Goal: Task Accomplishment & Management: Use online tool/utility

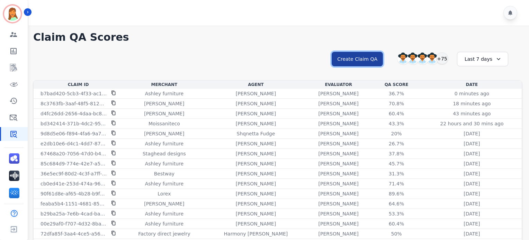
click at [349, 61] on button "Create Claim QA" at bounding box center [356, 59] width 51 height 15
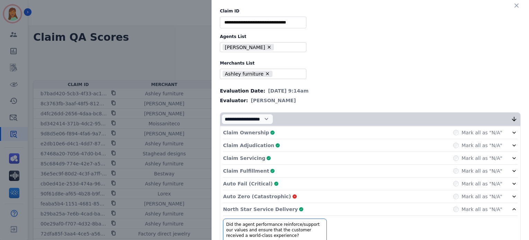
click at [516, 6] on icon "button" at bounding box center [516, 5] width 7 height 7
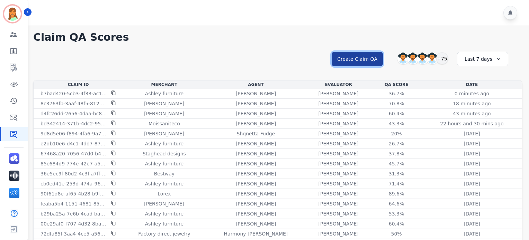
click at [365, 64] on button "Create Claim QA" at bounding box center [356, 59] width 51 height 15
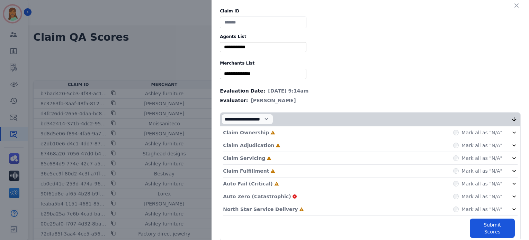
click at [248, 19] on input at bounding box center [263, 23] width 86 height 12
paste input "**********"
type input "**********"
click at [261, 53] on div "**********" at bounding box center [369, 125] width 317 height 250
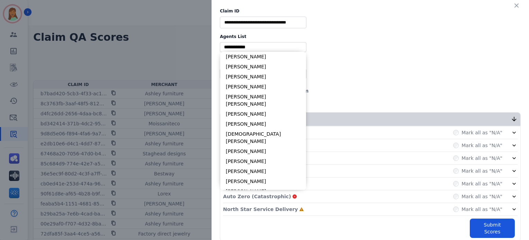
click at [262, 45] on input "selected options" at bounding box center [262, 47] width 83 height 7
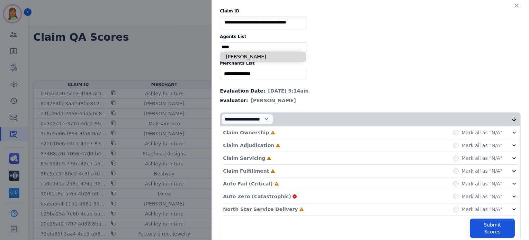
type input "****"
click at [263, 54] on li "[PERSON_NAME]" at bounding box center [263, 57] width 86 height 10
type input "**********"
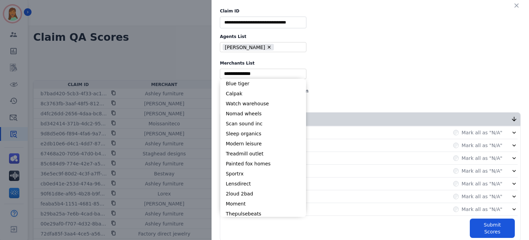
click at [263, 75] on input "selected options" at bounding box center [262, 73] width 83 height 7
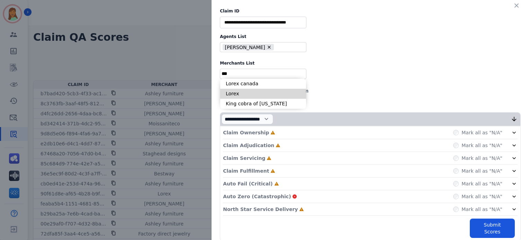
type input "***"
click at [262, 90] on li "Lorex" at bounding box center [263, 94] width 86 height 10
type input "**********"
click at [291, 206] on div "North Star Service Delivery Incomplete Mark all as "N/A"" at bounding box center [370, 209] width 294 height 13
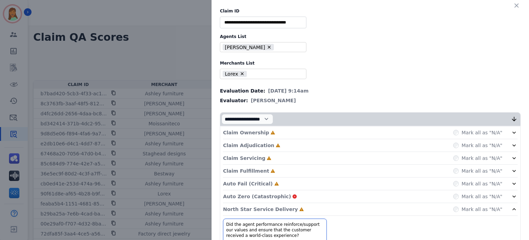
click at [274, 182] on div "Auto Fail (Critical) Incomplete Mark all as "N/A"" at bounding box center [370, 184] width 294 height 13
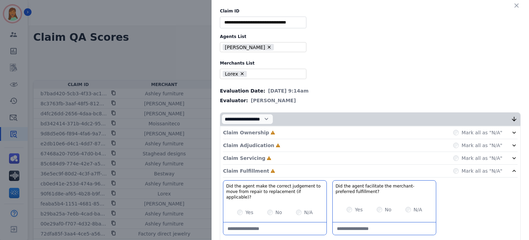
click at [262, 159] on div "Claim Servicing Incomplete Mark all as "N/A"" at bounding box center [370, 158] width 294 height 13
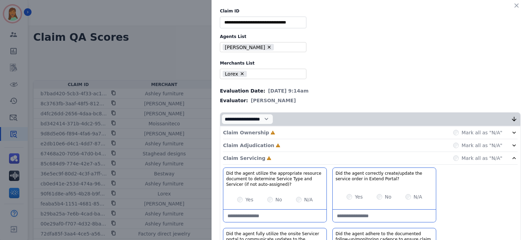
click at [270, 152] on div "Claim Adjudication Incomplete Mark all as "N/A"" at bounding box center [370, 158] width 294 height 13
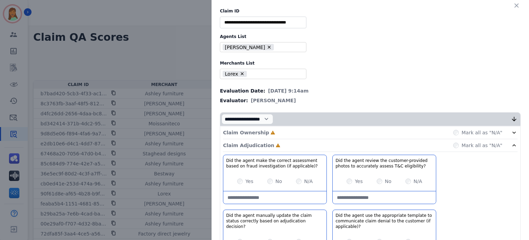
click at [270, 133] on div "Claim Ownership Incomplete Mark all as "N/A"" at bounding box center [370, 133] width 294 height 13
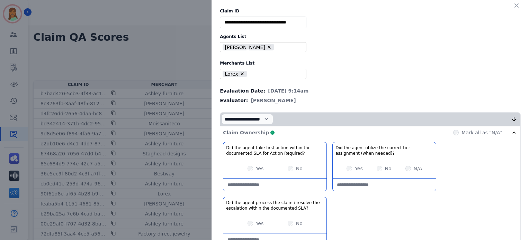
click at [374, 134] on div "Claim Ownership Complete Mark all as "N/A"" at bounding box center [370, 133] width 294 height 13
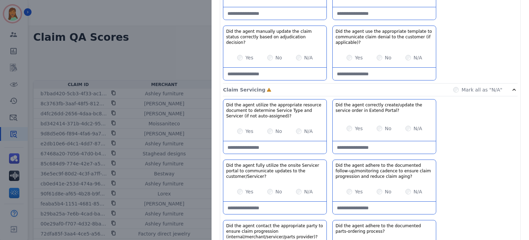
scroll to position [230, 0]
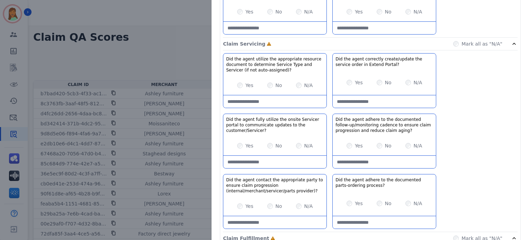
click at [380, 159] on aging\?-note at bounding box center [383, 162] width 103 height 12
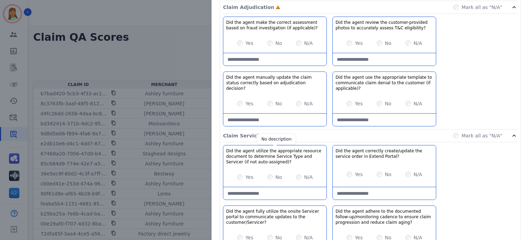
scroll to position [92, 0]
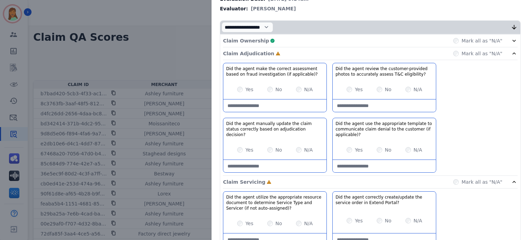
click at [268, 87] on div "No" at bounding box center [274, 89] width 15 height 7
click at [273, 111] on div "Did the agent make the correct assessment based on fraud investigation (if appl…" at bounding box center [275, 87] width 104 height 49
drag, startPoint x: 272, startPoint y: 106, endPoint x: 320, endPoint y: 100, distance: 48.9
click at [276, 103] on applicable\)\?-note at bounding box center [274, 106] width 103 height 12
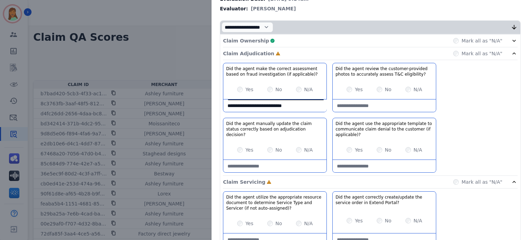
type applicable\)\?-note "**********"
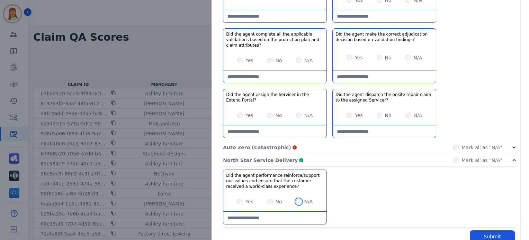
scroll to position [547, 0]
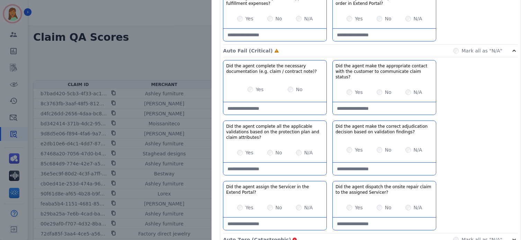
click at [286, 102] on note\)\?-note at bounding box center [274, 108] width 103 height 12
type note\)\?-note "**********"
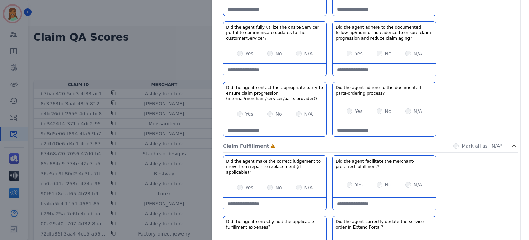
scroll to position [138, 0]
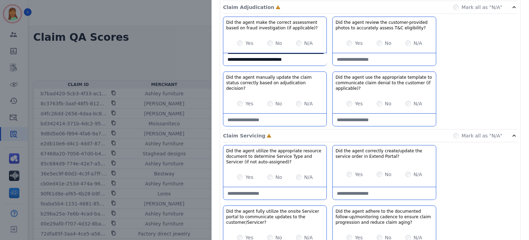
click at [401, 103] on div "Yes No N/A" at bounding box center [383, 103] width 103 height 19
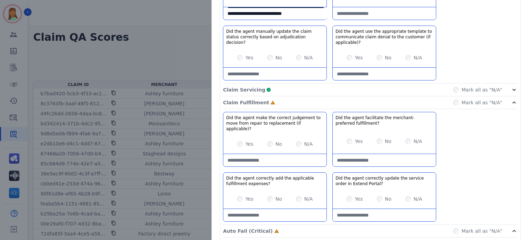
scroll to position [46, 0]
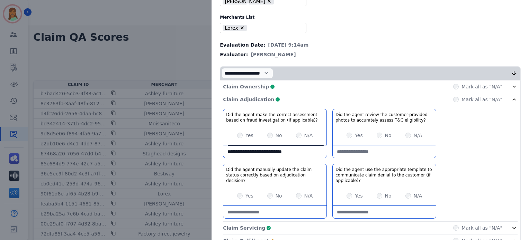
click at [336, 99] on div "Claim Adjudication Complete Mark all as "N/A"" at bounding box center [370, 99] width 294 height 13
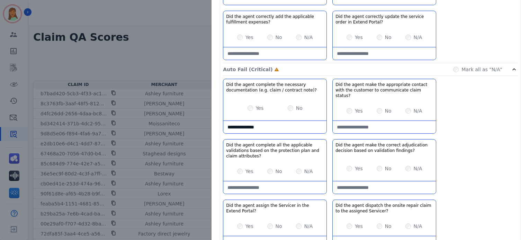
scroll to position [138, 0]
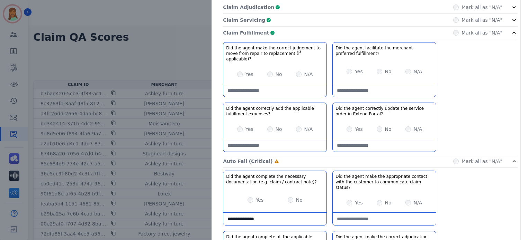
click at [422, 19] on div "Claim Servicing Complete Mark all as "N/A"" at bounding box center [370, 20] width 294 height 13
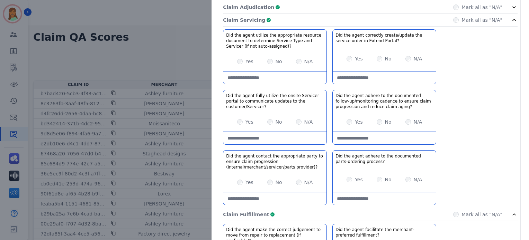
click at [349, 119] on div "Yes" at bounding box center [354, 122] width 16 height 7
click at [349, 122] on div "Yes" at bounding box center [354, 122] width 16 height 7
click at [346, 119] on div "Yes" at bounding box center [354, 122] width 16 height 7
click at [281, 209] on div "Claim Servicing Complete Mark all as "N/A"" at bounding box center [370, 215] width 294 height 13
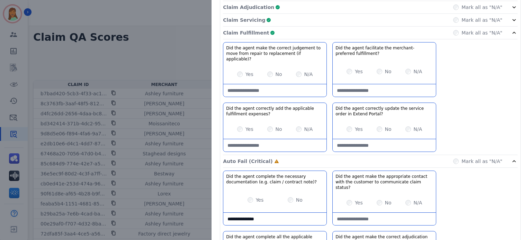
click at [299, 34] on div "Claim Fulfillment Complete Mark all as "N/A"" at bounding box center [370, 33] width 294 height 13
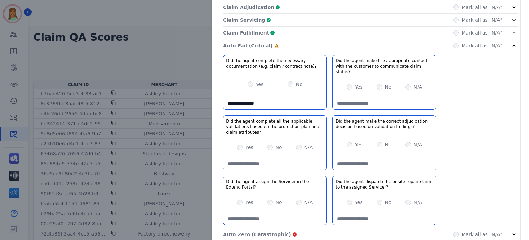
click at [294, 145] on div "Yes No N/A" at bounding box center [274, 147] width 103 height 19
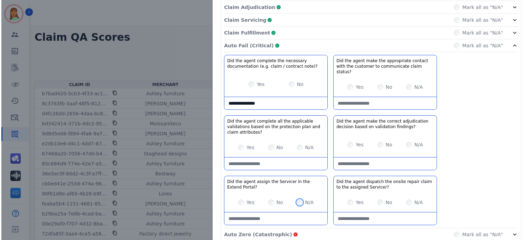
scroll to position [230, 0]
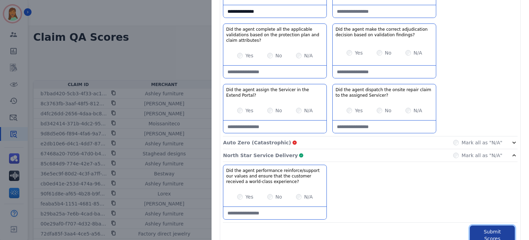
click at [469, 226] on button "Submit Scores" at bounding box center [491, 235] width 45 height 19
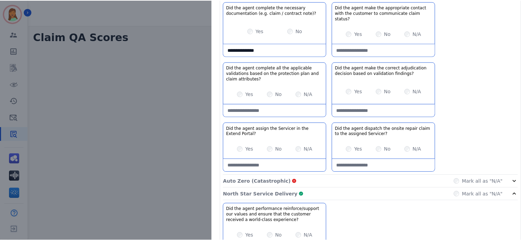
scroll to position [269, 0]
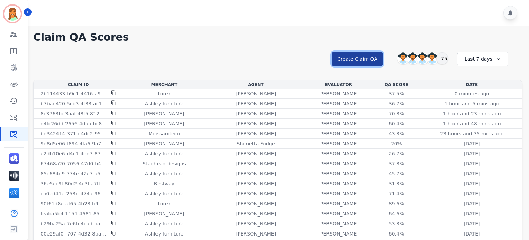
click at [352, 55] on button "Create Claim QA" at bounding box center [356, 59] width 51 height 15
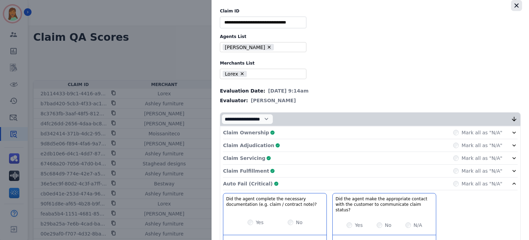
click at [514, 5] on icon "button" at bounding box center [516, 5] width 4 height 4
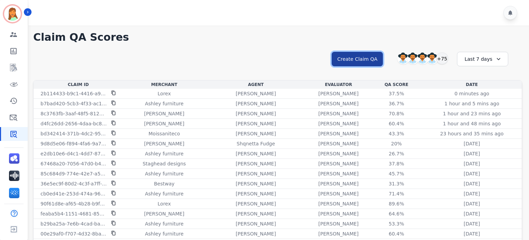
click at [367, 59] on button "Create Claim QA" at bounding box center [356, 59] width 51 height 15
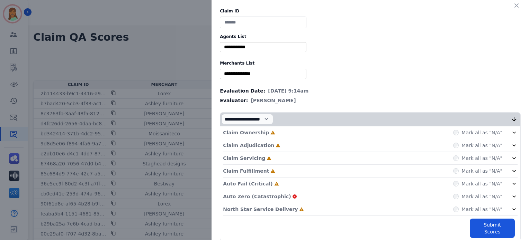
click at [272, 21] on input at bounding box center [263, 23] width 86 height 12
paste input "**********"
type input "**********"
click at [301, 45] on div "** [PERSON_NAME] [PERSON_NAME] [PERSON_NAME] [PERSON_NAME] [PERSON_NAME] [PERSO…" at bounding box center [263, 47] width 86 height 10
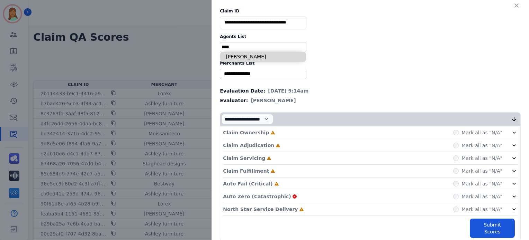
type input "****"
click at [260, 56] on li "[PERSON_NAME]" at bounding box center [263, 57] width 86 height 10
type input "**********"
click at [276, 69] on div "** Blue tiger Calpak Watch warehouse Nomad wheels Scan sound inc Sleep organics…" at bounding box center [370, 74] width 301 height 10
click at [278, 74] on input "selected options" at bounding box center [262, 73] width 83 height 7
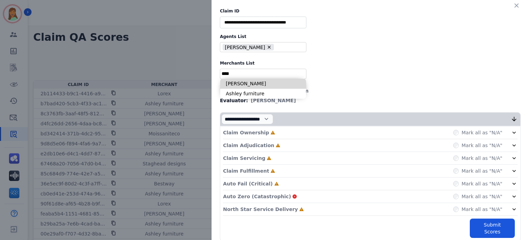
type input "****"
click at [267, 84] on li "[PERSON_NAME]" at bounding box center [263, 84] width 86 height 10
type input "**********"
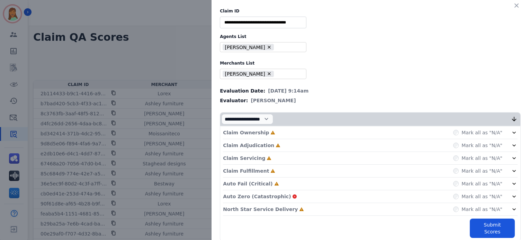
scroll to position [1, 0]
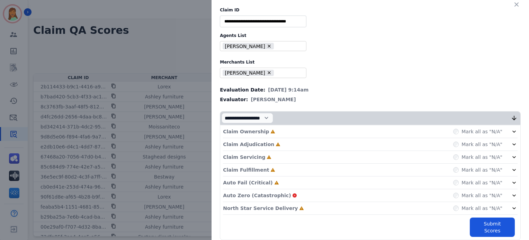
click at [298, 204] on div "North Star Service Delivery Incomplete Mark all as "N/A"" at bounding box center [370, 208] width 294 height 13
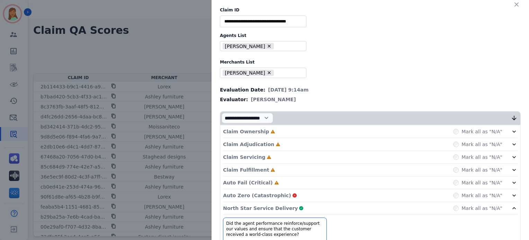
click at [282, 179] on div "Auto Fail (Critical) Incomplete Mark all as "N/A"" at bounding box center [370, 183] width 294 height 13
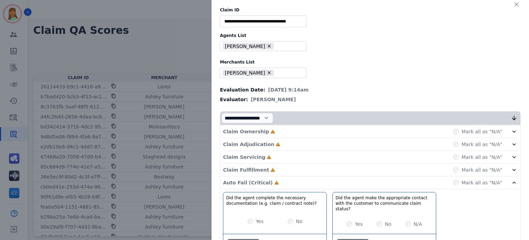
click at [286, 226] on div "Yes No" at bounding box center [274, 221] width 103 height 19
click at [283, 235] on note\)\?-note at bounding box center [274, 241] width 103 height 12
type note\)\?-note "**********"
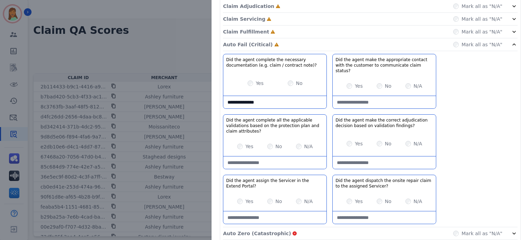
click at [238, 143] on div "Yes" at bounding box center [245, 146] width 16 height 7
drag, startPoint x: 289, startPoint y: 45, endPoint x: 281, endPoint y: 115, distance: 69.7
click at [289, 46] on div "Auto Fail (Critical) Complete Mark all as "N/A"" at bounding box center [370, 44] width 294 height 13
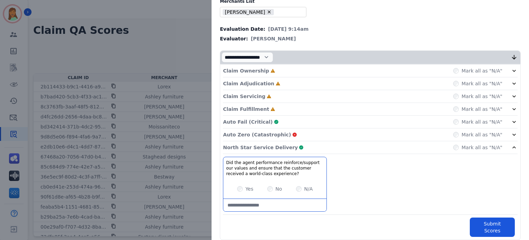
scroll to position [16, 0]
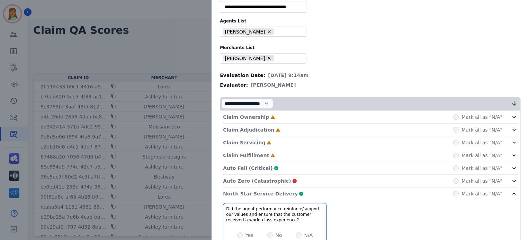
click at [284, 188] on div "Claim Fulfillment Incomplete Mark all as "N/A"" at bounding box center [370, 194] width 294 height 13
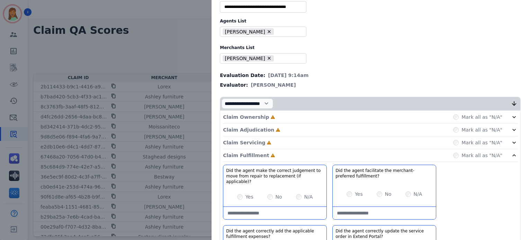
click at [284, 140] on div "Claim Servicing Incomplete Mark all as "N/A"" at bounding box center [370, 143] width 294 height 13
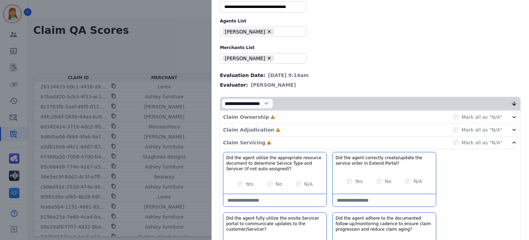
click at [285, 137] on div "Claim Adjudication Incomplete Mark all as "N/A"" at bounding box center [370, 143] width 294 height 13
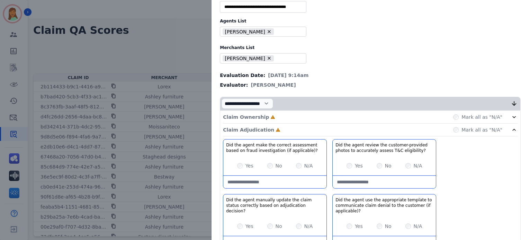
click at [287, 117] on div "Claim Ownership Incomplete Mark all as "N/A"" at bounding box center [370, 117] width 294 height 13
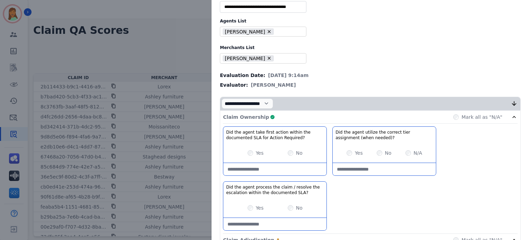
click at [346, 116] on div "Claim Ownership Complete Mark all as "N/A"" at bounding box center [370, 117] width 294 height 13
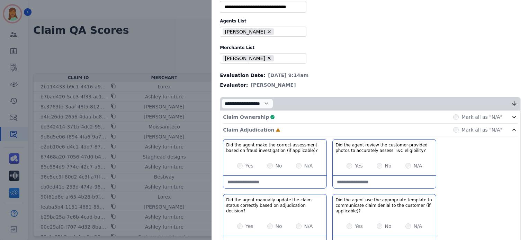
drag, startPoint x: 267, startPoint y: 179, endPoint x: 278, endPoint y: 162, distance: 20.5
click at [272, 170] on div "Did the agent make the correct assessment based on fraud investigation (if appl…" at bounding box center [275, 163] width 104 height 49
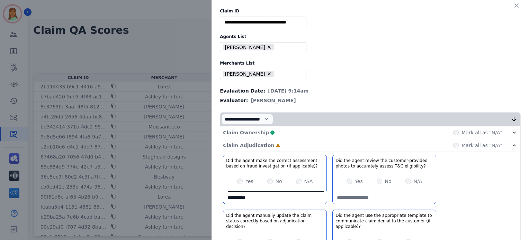
scroll to position [0, 0]
click at [288, 198] on applicable\)\?-note "**********" at bounding box center [274, 198] width 103 height 12
click at [293, 199] on applicable\)\?-note "**********" at bounding box center [274, 198] width 103 height 12
drag, startPoint x: 240, startPoint y: 202, endPoint x: 249, endPoint y: 217, distance: 17.6
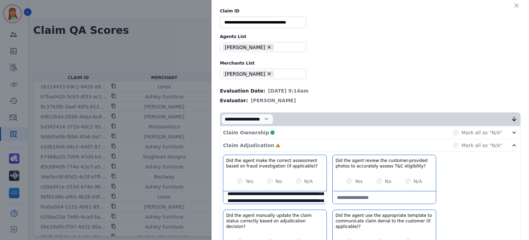
click at [240, 202] on applicable\)\?-note "**********" at bounding box center [274, 198] width 103 height 12
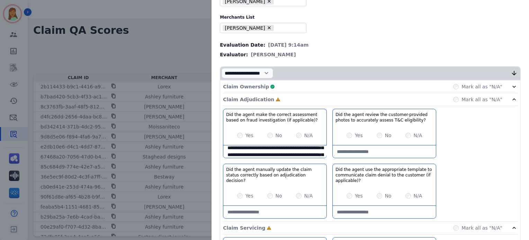
type applicable\)\?-note "**********"
click at [231, 188] on div "Yes No N/A" at bounding box center [274, 195] width 103 height 19
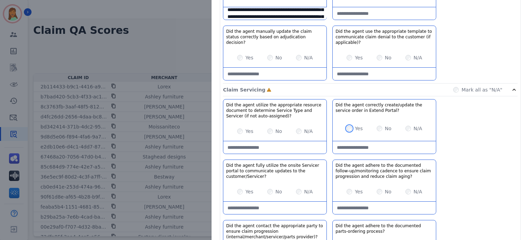
scroll to position [230, 0]
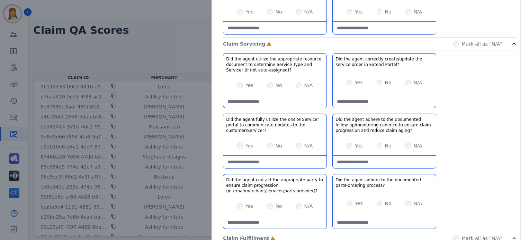
click at [346, 143] on div "Yes" at bounding box center [354, 146] width 16 height 7
click at [231, 144] on div "Yes No N/A" at bounding box center [274, 145] width 103 height 19
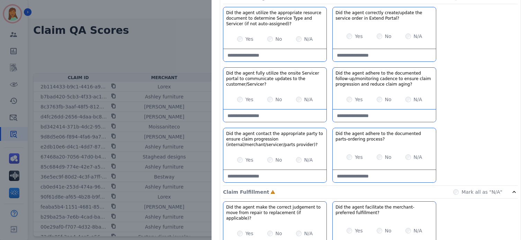
click at [296, 157] on div "N/A" at bounding box center [304, 160] width 17 height 7
click at [407, 159] on div "N/A" at bounding box center [413, 157] width 17 height 7
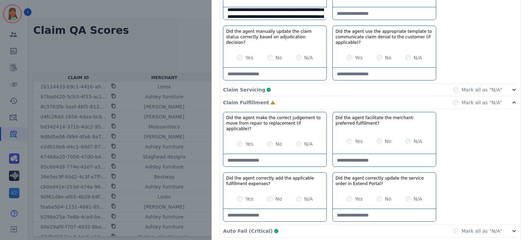
scroll to position [46, 0]
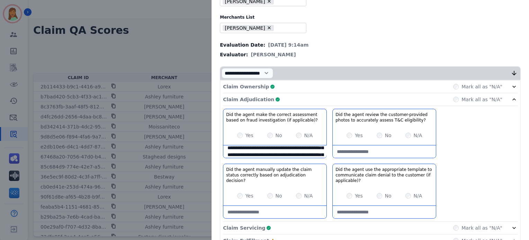
click at [326, 94] on div "Claim Adjudication Complete Mark all as "N/A"" at bounding box center [370, 99] width 294 height 13
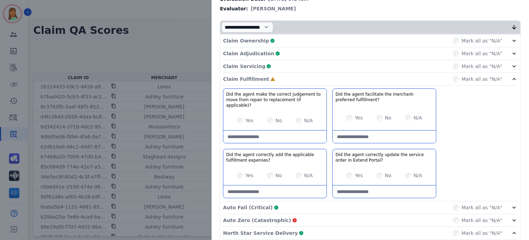
scroll to position [138, 0]
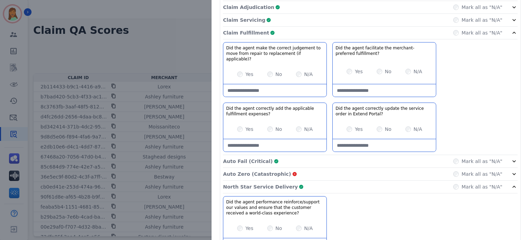
click at [444, 168] on div "Claim Fulfillment Complete Mark all as "N/A"" at bounding box center [370, 174] width 294 height 13
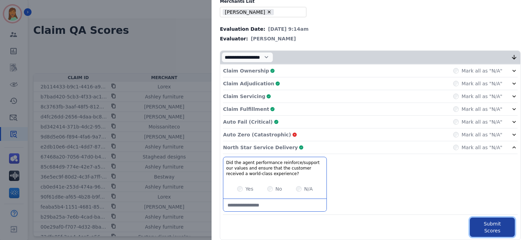
click at [493, 222] on button "Submit Scores" at bounding box center [491, 227] width 45 height 19
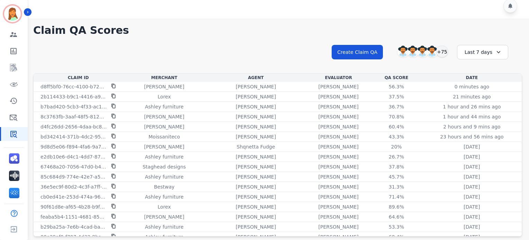
scroll to position [0, 0]
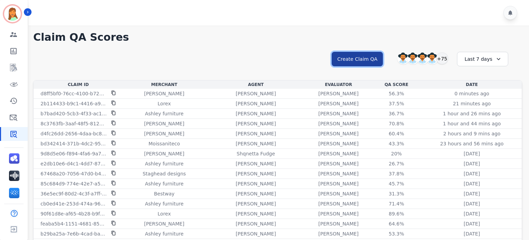
click at [343, 62] on button "Create Claim QA" at bounding box center [356, 59] width 51 height 15
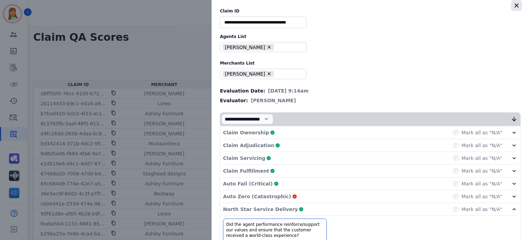
click at [513, 4] on icon "button" at bounding box center [516, 5] width 7 height 7
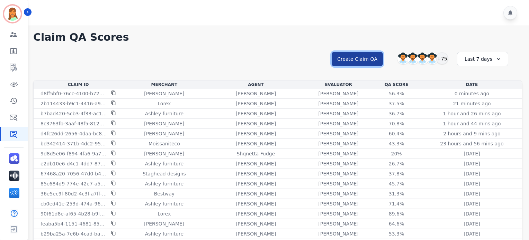
click at [370, 58] on button "Create Claim QA" at bounding box center [356, 59] width 51 height 15
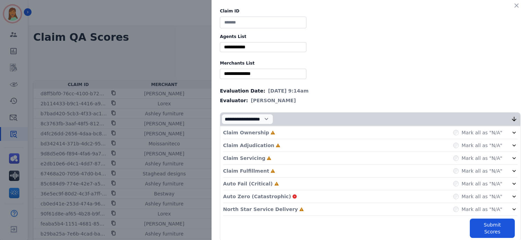
click at [267, 26] on input at bounding box center [263, 23] width 86 height 12
paste input "**********"
type input "**********"
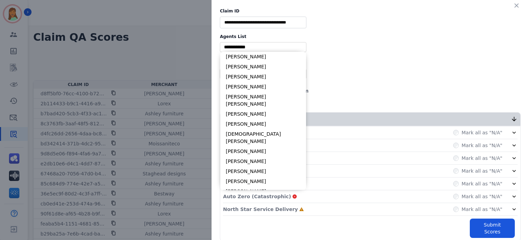
click at [262, 44] on input "selected options" at bounding box center [262, 47] width 83 height 7
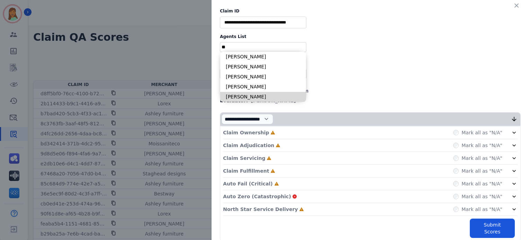
type input "**"
click at [262, 97] on li "[PERSON_NAME]" at bounding box center [263, 97] width 86 height 10
type input "**********"
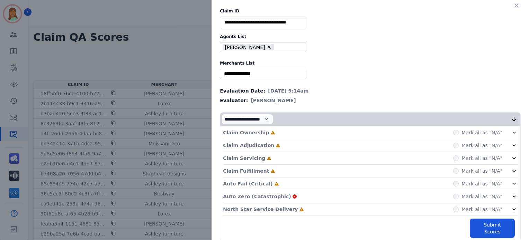
click at [262, 73] on input "selected options" at bounding box center [262, 73] width 83 height 7
type input "******"
click at [238, 92] on li "Ashley furniture" at bounding box center [263, 94] width 86 height 10
type input "**********"
click at [286, 206] on div "North Star Service Delivery Incomplete Mark all as "N/A"" at bounding box center [370, 209] width 294 height 13
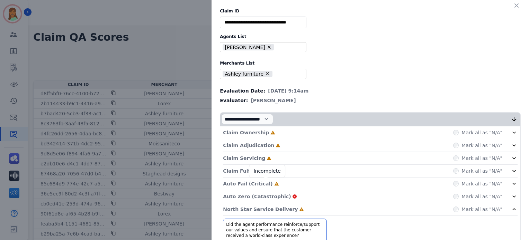
drag, startPoint x: 262, startPoint y: 181, endPoint x: 263, endPoint y: 177, distance: 4.4
click at [274, 182] on icon at bounding box center [276, 184] width 5 height 5
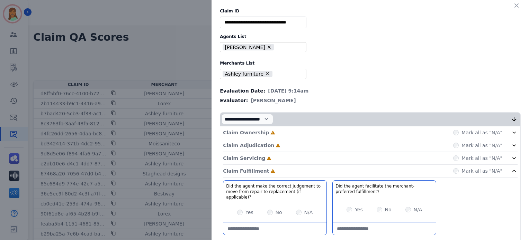
click at [267, 159] on div "Claim Servicing Incomplete Mark all as "N/A"" at bounding box center [370, 158] width 294 height 13
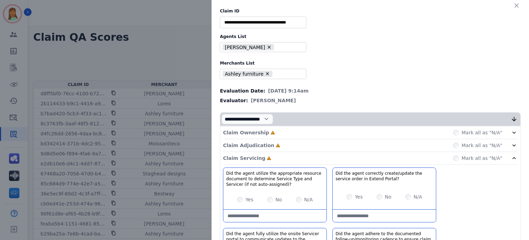
click at [273, 152] on div "Claim Adjudication Incomplete Mark all as "N/A"" at bounding box center [370, 158] width 294 height 13
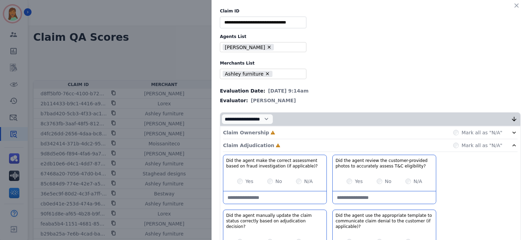
click at [274, 137] on div "Claim Ownership Incomplete Mark all as "N/A"" at bounding box center [370, 133] width 294 height 13
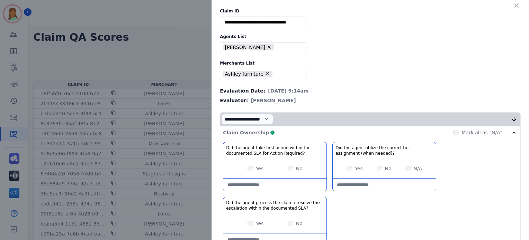
click at [284, 131] on div "Claim Ownership Complete Mark all as "N/A"" at bounding box center [370, 133] width 294 height 13
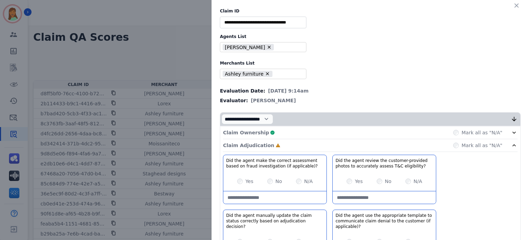
scroll to position [46, 0]
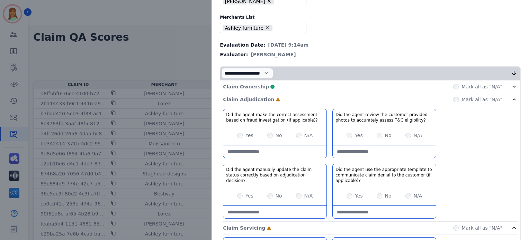
click at [406, 196] on div "N/A" at bounding box center [413, 196] width 17 height 7
click at [405, 193] on div "N/A" at bounding box center [413, 196] width 17 height 7
click at [282, 148] on applicable\)\?-note at bounding box center [274, 152] width 103 height 12
type applicable\)\?-note "**********"
click at [296, 137] on div "N/A" at bounding box center [304, 135] width 17 height 7
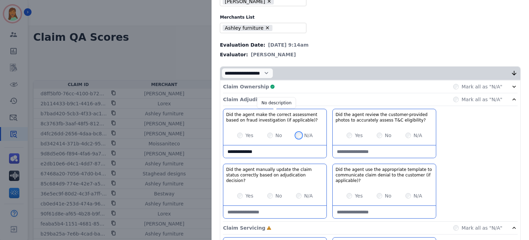
scroll to position [138, 0]
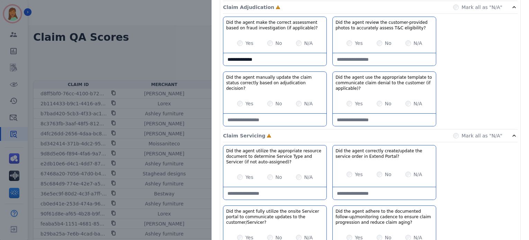
click at [237, 100] on div "Yes" at bounding box center [245, 103] width 16 height 7
click at [292, 4] on div "Claim Adjudication Complete Mark all as "N/A"" at bounding box center [370, 7] width 294 height 13
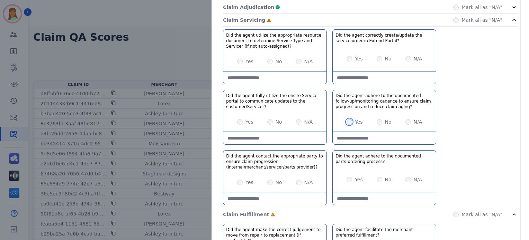
scroll to position [184, 0]
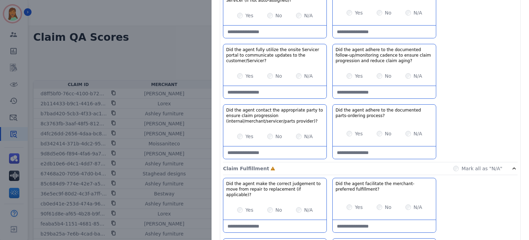
click at [296, 134] on div "N/A" at bounding box center [304, 136] width 17 height 7
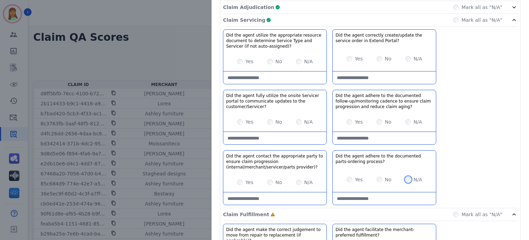
scroll to position [92, 0]
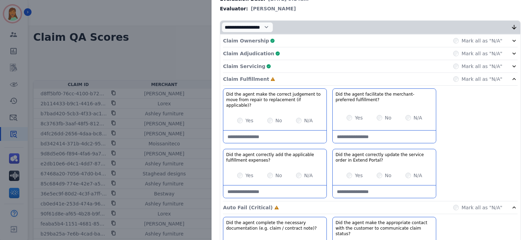
scroll to position [138, 0]
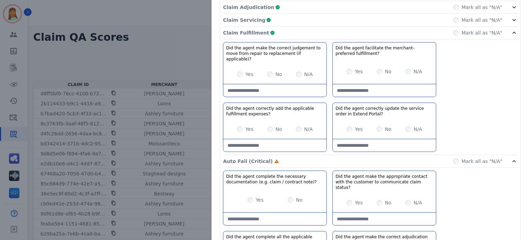
click at [436, 33] on div "Claim Fulfillment Complete Mark all as "N/A"" at bounding box center [370, 33] width 294 height 13
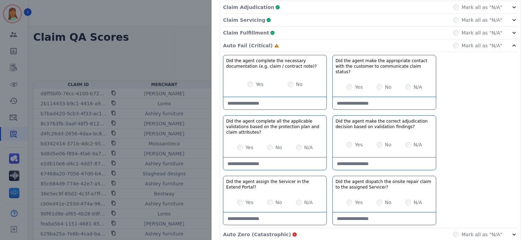
click at [248, 81] on div "Yes" at bounding box center [255, 84] width 16 height 7
click at [346, 142] on div "Yes" at bounding box center [354, 145] width 16 height 7
click at [317, 229] on div "Claim Fulfillment Complete Mark all as "N/A"" at bounding box center [370, 235] width 294 height 13
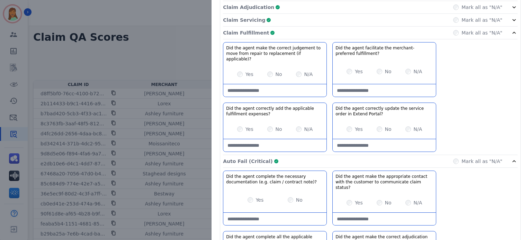
drag, startPoint x: 352, startPoint y: 20, endPoint x: 355, endPoint y: 27, distance: 8.0
click at [352, 20] on div "Claim Servicing Complete Mark all as "N/A"" at bounding box center [370, 20] width 294 height 13
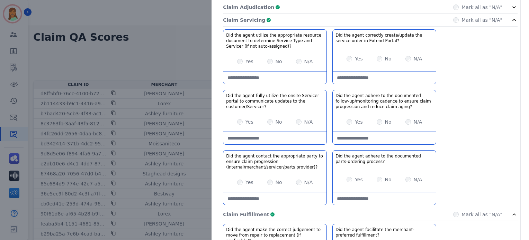
click at [375, 129] on div "Yes No N/A" at bounding box center [383, 121] width 103 height 19
drag, startPoint x: 380, startPoint y: 139, endPoint x: 380, endPoint y: 134, distance: 4.9
click at [380, 134] on aging\?-note at bounding box center [383, 138] width 103 height 12
type aging\?-note "**********"
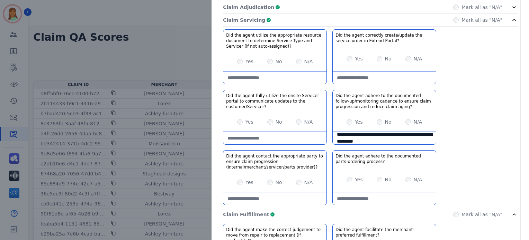
click at [343, 209] on div "Claim Servicing Complete Mark all as "N/A"" at bounding box center [370, 215] width 294 height 13
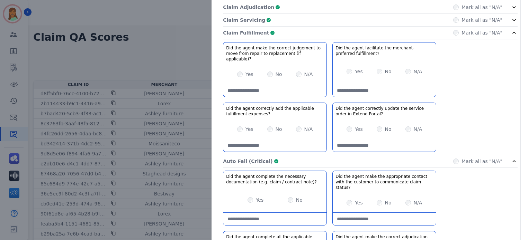
click at [343, 33] on div "Claim Fulfillment Complete Mark all as "N/A"" at bounding box center [370, 33] width 294 height 13
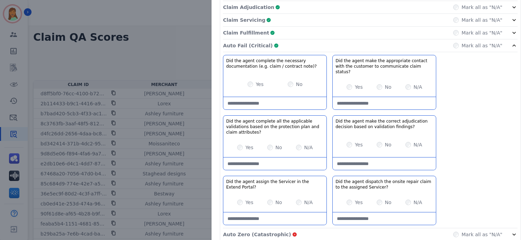
click at [347, 43] on div "Auto Fail (Critical) Complete Mark all as "N/A"" at bounding box center [370, 45] width 294 height 13
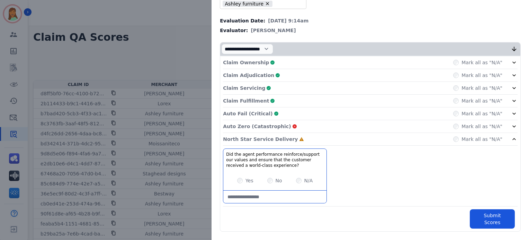
scroll to position [62, 0]
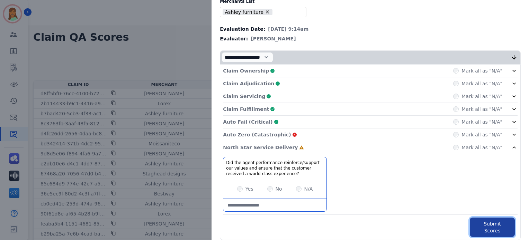
drag, startPoint x: 499, startPoint y: 227, endPoint x: 503, endPoint y: 228, distance: 3.9
click at [503, 228] on button "Submit Scores" at bounding box center [491, 227] width 45 height 19
click at [488, 224] on button "Submit Scores" at bounding box center [491, 227] width 45 height 19
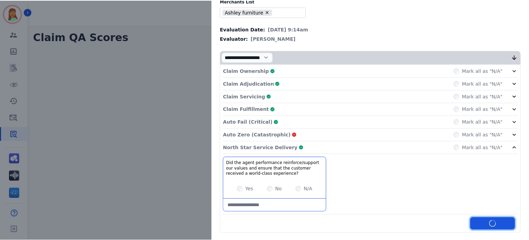
scroll to position [101, 0]
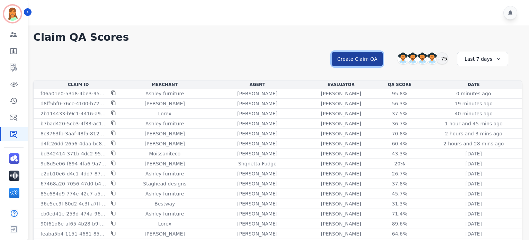
click at [353, 62] on button "Create Claim QA" at bounding box center [356, 59] width 51 height 15
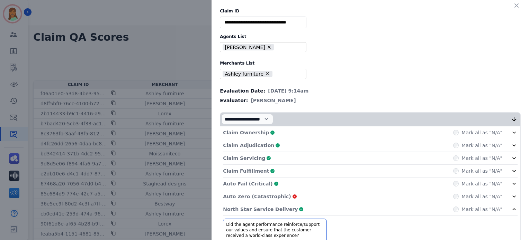
click at [515, 6] on icon "button" at bounding box center [516, 5] width 7 height 7
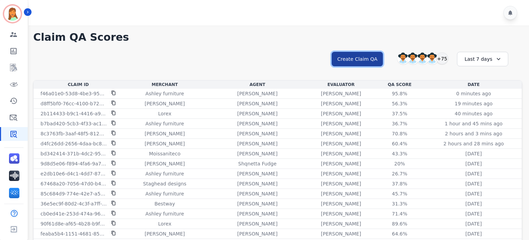
click at [367, 63] on button "Create Claim QA" at bounding box center [356, 59] width 51 height 15
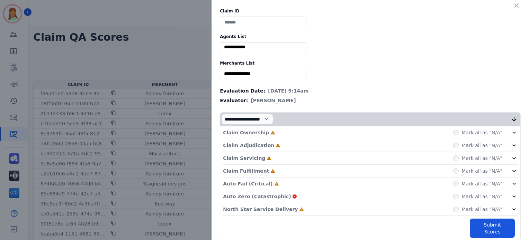
click at [252, 23] on input at bounding box center [263, 23] width 86 height 12
paste input "**********"
type input "**********"
click at [278, 42] on div "**********" at bounding box center [369, 125] width 317 height 250
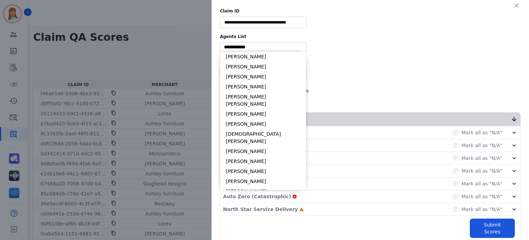
click at [282, 47] on input "selected options" at bounding box center [262, 47] width 83 height 7
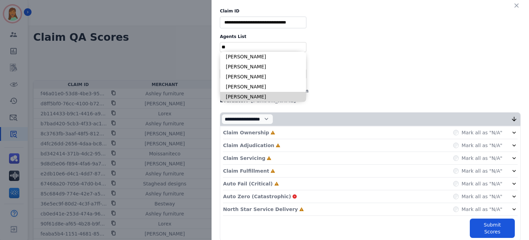
type input "**"
click at [252, 94] on li "[PERSON_NAME]" at bounding box center [263, 97] width 86 height 10
type input "**********"
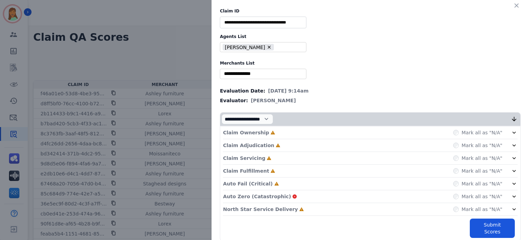
click at [297, 208] on div "North Star Service Delivery Incomplete Mark all as "N/A"" at bounding box center [370, 209] width 294 height 13
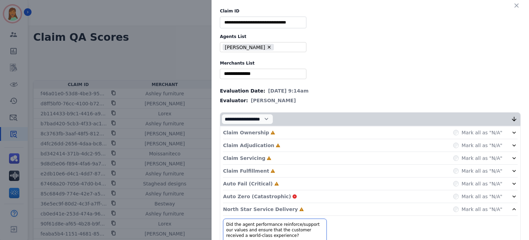
click at [286, 178] on div "Auto Fail (Critical) Incomplete Mark all as "N/A"" at bounding box center [370, 184] width 294 height 13
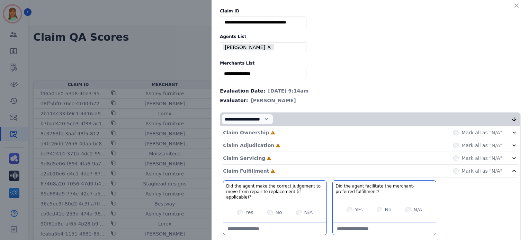
click at [268, 158] on div "Claim Servicing Incomplete Mark all as "N/A"" at bounding box center [370, 158] width 294 height 13
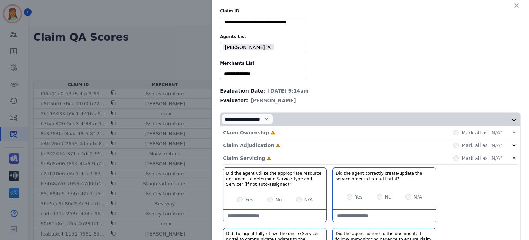
click at [274, 152] on div "Claim Adjudication Incomplete Mark all as "N/A"" at bounding box center [370, 158] width 294 height 13
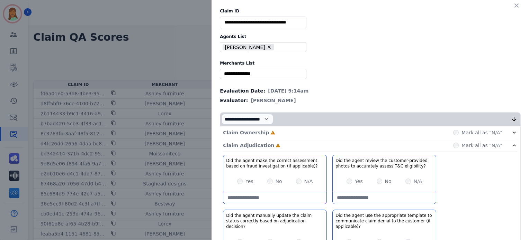
click at [277, 134] on div "Claim Ownership Incomplete Mark all as "N/A"" at bounding box center [370, 133] width 294 height 13
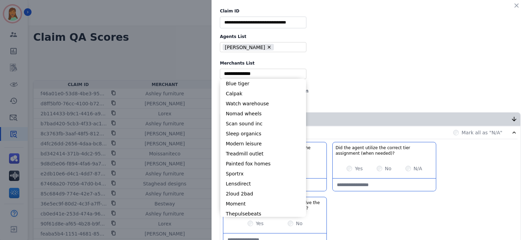
click at [256, 73] on input "selected options" at bounding box center [262, 73] width 83 height 7
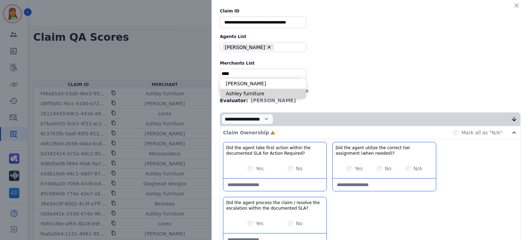
type input "****"
click at [266, 93] on li "Ashley furniture" at bounding box center [263, 94] width 86 height 10
type input "**********"
click at [407, 166] on div "N/A" at bounding box center [413, 168] width 17 height 7
click at [399, 132] on div "Claim Ownership Complete Mark all as "N/A"" at bounding box center [370, 133] width 294 height 13
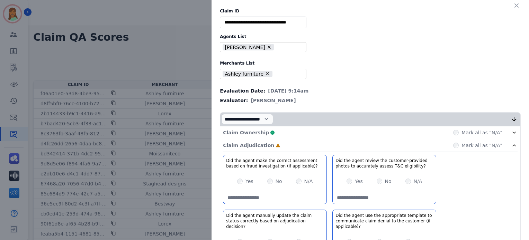
scroll to position [46, 0]
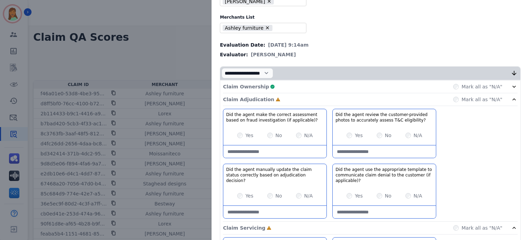
click at [290, 151] on applicable\)\?-note at bounding box center [274, 152] width 103 height 12
paste applicable\)\?-note "**********"
type applicable\)\?-note "**********"
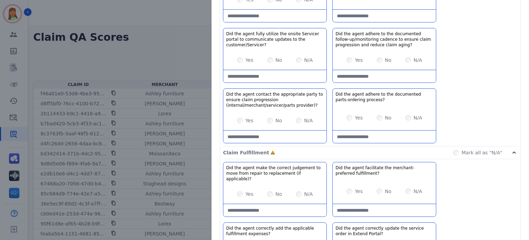
scroll to position [501, 0]
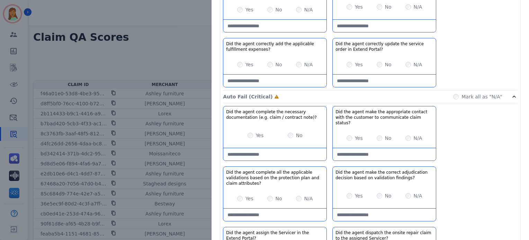
drag, startPoint x: 284, startPoint y: 142, endPoint x: 294, endPoint y: 128, distance: 16.5
click at [284, 148] on note\)\?-note at bounding box center [274, 154] width 103 height 12
type note\)\?-note "**********"
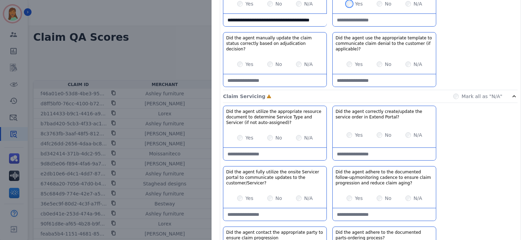
scroll to position [224, 0]
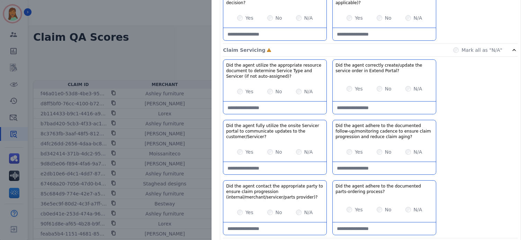
click at [345, 154] on div "Yes No N/A" at bounding box center [383, 152] width 103 height 19
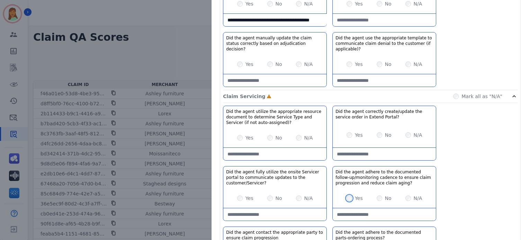
scroll to position [132, 0]
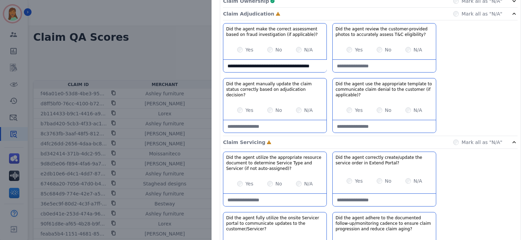
click at [233, 110] on div "Yes No N/A" at bounding box center [274, 110] width 103 height 19
drag, startPoint x: 390, startPoint y: 12, endPoint x: 386, endPoint y: 18, distance: 7.0
click at [390, 11] on div "Claim Adjudication Complete Mark all as "N/A"" at bounding box center [370, 14] width 294 height 13
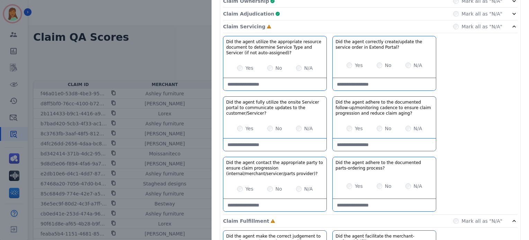
click at [293, 193] on div "Yes No N/A" at bounding box center [274, 189] width 103 height 19
click at [343, 215] on div "Claim Servicing Complete Mark all as "N/A"" at bounding box center [370, 221] width 294 height 13
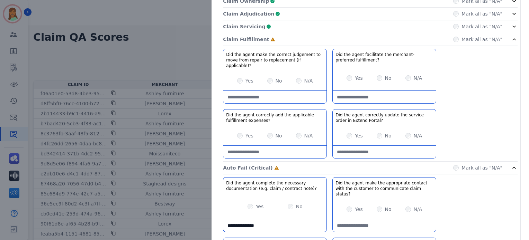
click at [454, 38] on div "Mark all as "N/A"" at bounding box center [477, 39] width 49 height 7
click at [421, 36] on div "Claim Fulfillment Complete Mark all as "N/A"" at bounding box center [370, 39] width 294 height 13
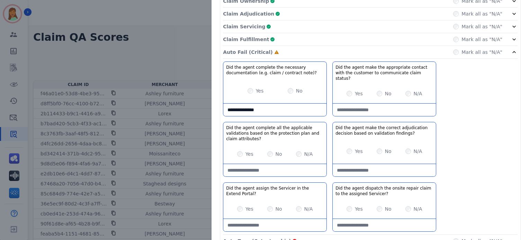
click at [346, 148] on div "Yes" at bounding box center [354, 151] width 16 height 7
click at [346, 206] on div "Yes" at bounding box center [354, 209] width 16 height 7
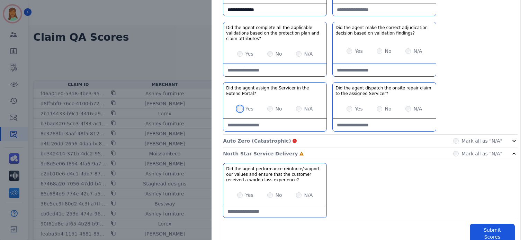
scroll to position [7, 0]
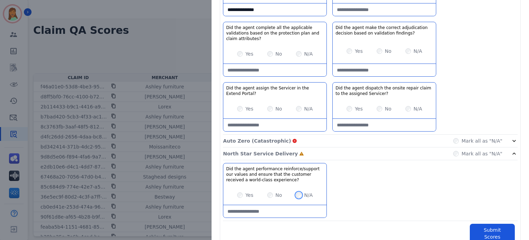
click at [296, 192] on div "N/A" at bounding box center [304, 195] width 17 height 7
click at [480, 225] on button "Submit Scores" at bounding box center [491, 233] width 45 height 19
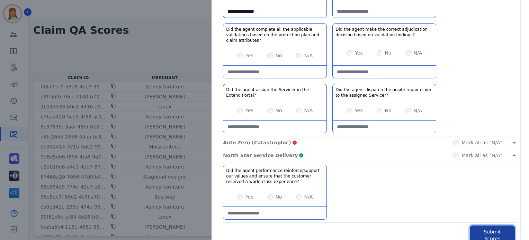
scroll to position [232, 0]
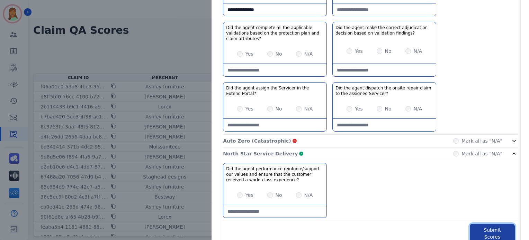
click at [478, 224] on button "Submit Scores" at bounding box center [491, 233] width 45 height 19
click at [476, 224] on button "Submit Scores" at bounding box center [491, 233] width 45 height 19
click at [399, 216] on div "**********" at bounding box center [370, 68] width 300 height 349
drag, startPoint x: 371, startPoint y: 148, endPoint x: 377, endPoint y: 159, distance: 12.7
click at [371, 149] on div "North Star Service Delivery Complete Mark all as "N/A"" at bounding box center [370, 154] width 294 height 13
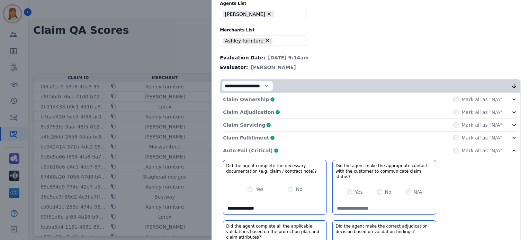
click at [371, 153] on div "Auto Fail (Critical) Complete Mark all as "N/A"" at bounding box center [370, 151] width 294 height 13
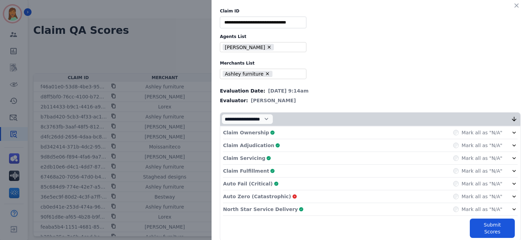
scroll to position [1, 0]
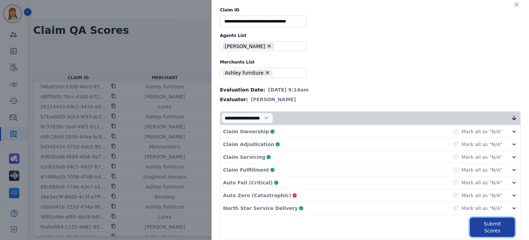
click at [481, 223] on button "Submit Scores" at bounding box center [491, 227] width 45 height 19
click at [462, 219] on div "Submit Scores" at bounding box center [370, 227] width 289 height 19
click at [476, 225] on button "Submit Scores" at bounding box center [491, 227] width 45 height 19
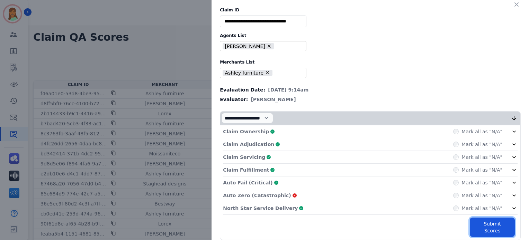
scroll to position [0, 0]
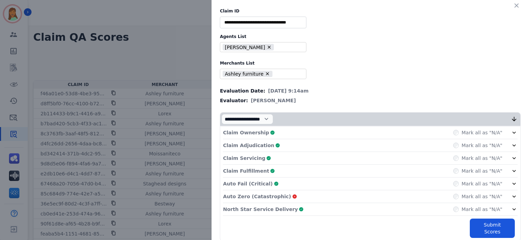
click at [303, 135] on div "Claim Ownership Complete Mark all as "N/A"" at bounding box center [370, 133] width 294 height 13
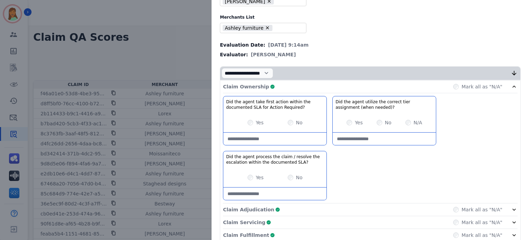
scroll to position [111, 0]
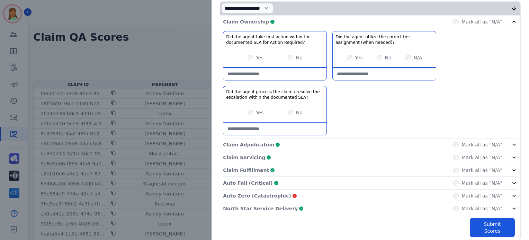
click at [301, 152] on div "Claim Adjudication Complete Mark all as "N/A"" at bounding box center [370, 158] width 294 height 13
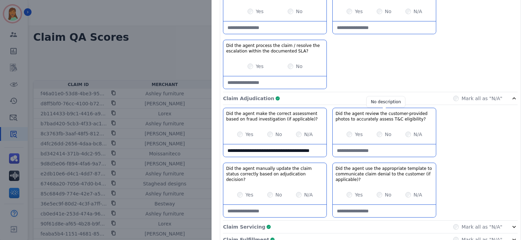
scroll to position [227, 0]
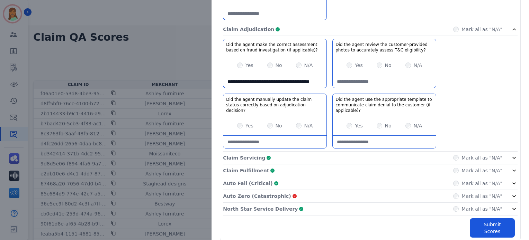
click at [350, 177] on div "Claim Servicing Complete Mark all as "N/A"" at bounding box center [370, 183] width 294 height 13
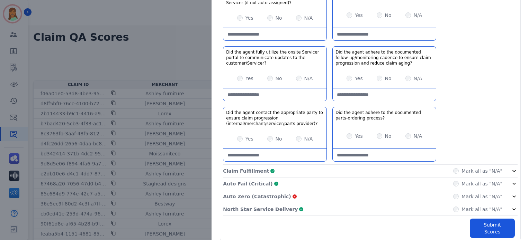
scroll to position [7, 0]
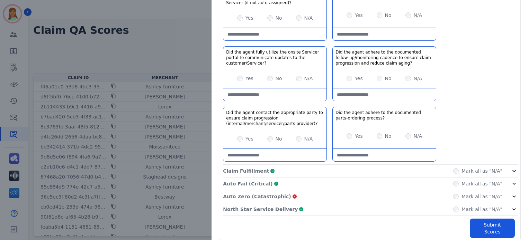
click at [360, 203] on div "Claim Fulfillment Complete Mark all as "N/A"" at bounding box center [370, 209] width 294 height 13
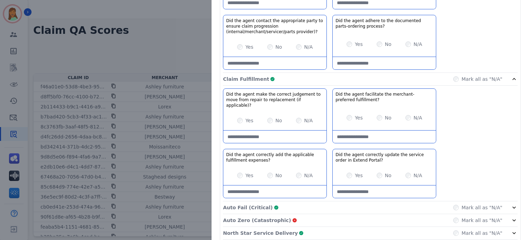
scroll to position [518, 0]
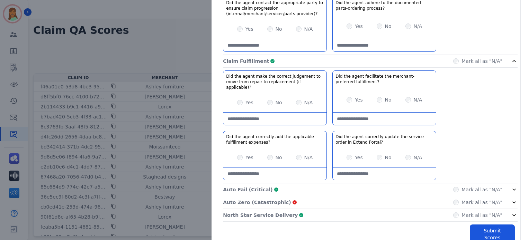
click at [390, 185] on div "Auto Fail (Critical) Complete Mark all as "N/A"" at bounding box center [370, 190] width 294 height 13
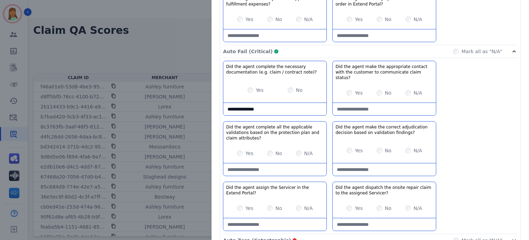
scroll to position [689, 0]
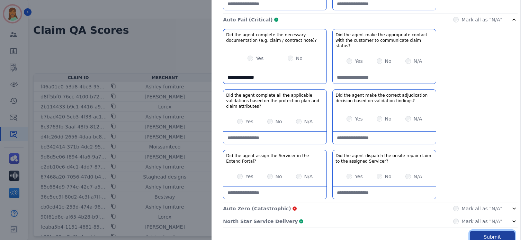
click at [505, 231] on button "Submit Scores" at bounding box center [491, 240] width 45 height 19
click at [286, 13] on div "Auto Fail (Critical) Complete Mark all as "N/A"" at bounding box center [370, 19] width 294 height 13
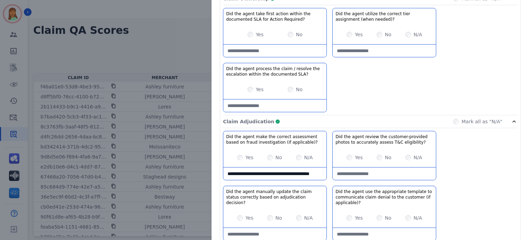
click at [319, 124] on div "Claim Adjudication Complete Mark all as "N/A"" at bounding box center [370, 122] width 294 height 13
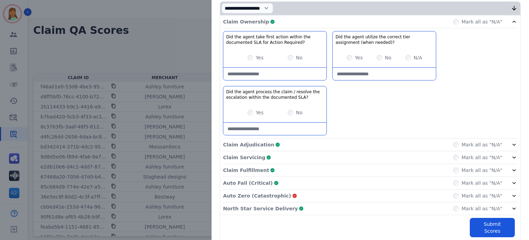
scroll to position [0, 0]
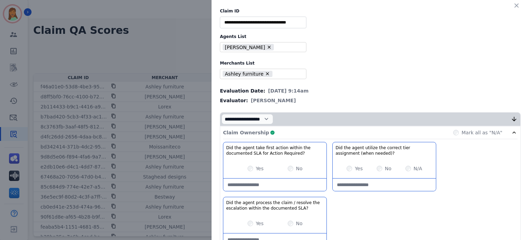
click at [321, 130] on div "Claim Ownership Complete Mark all as "N/A"" at bounding box center [370, 133] width 294 height 13
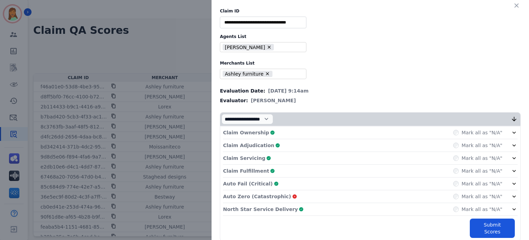
scroll to position [1, 0]
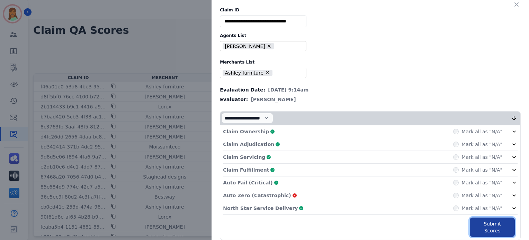
click at [481, 221] on button "Submit Scores" at bounding box center [491, 227] width 45 height 19
click at [484, 225] on button "Submit Scores" at bounding box center [491, 227] width 45 height 19
